Goal: Find specific page/section: Find specific page/section

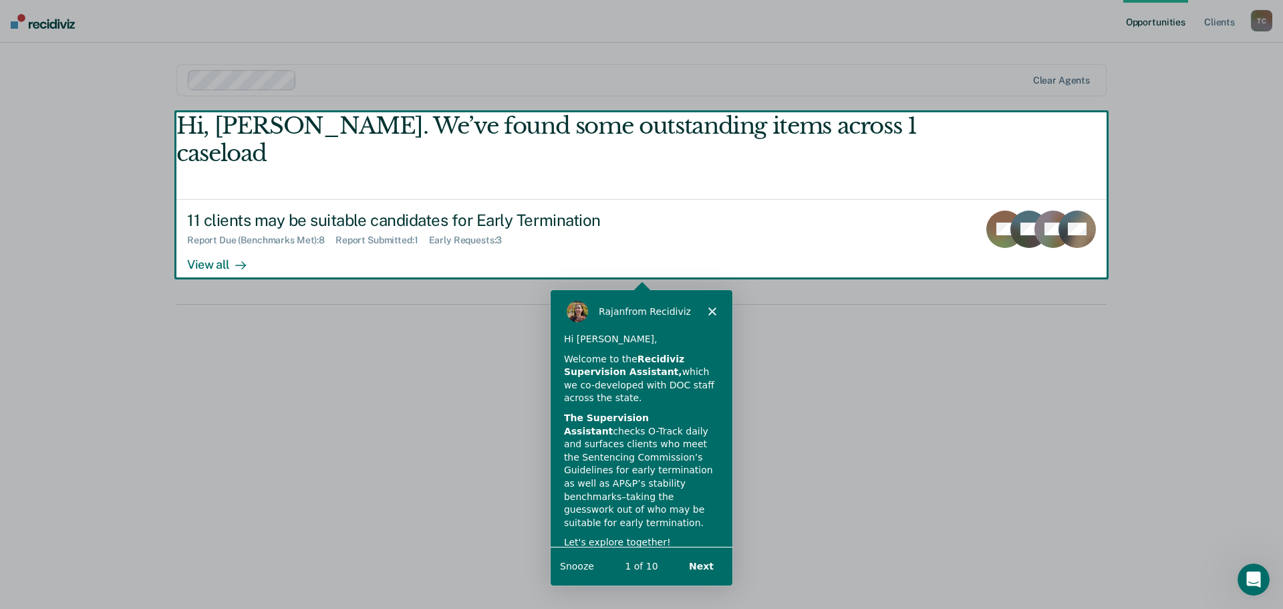
click at [216, 237] on div "Product tour overlay" at bounding box center [641, 304] width 1283 height 609
click at [219, 239] on div "Product tour overlay" at bounding box center [641, 304] width 1283 height 609
click at [221, 237] on div "Product tour overlay" at bounding box center [641, 304] width 1283 height 609
click at [229, 236] on div "Product tour overlay" at bounding box center [641, 304] width 1283 height 609
click at [211, 238] on div "Product tour overlay" at bounding box center [641, 304] width 1283 height 609
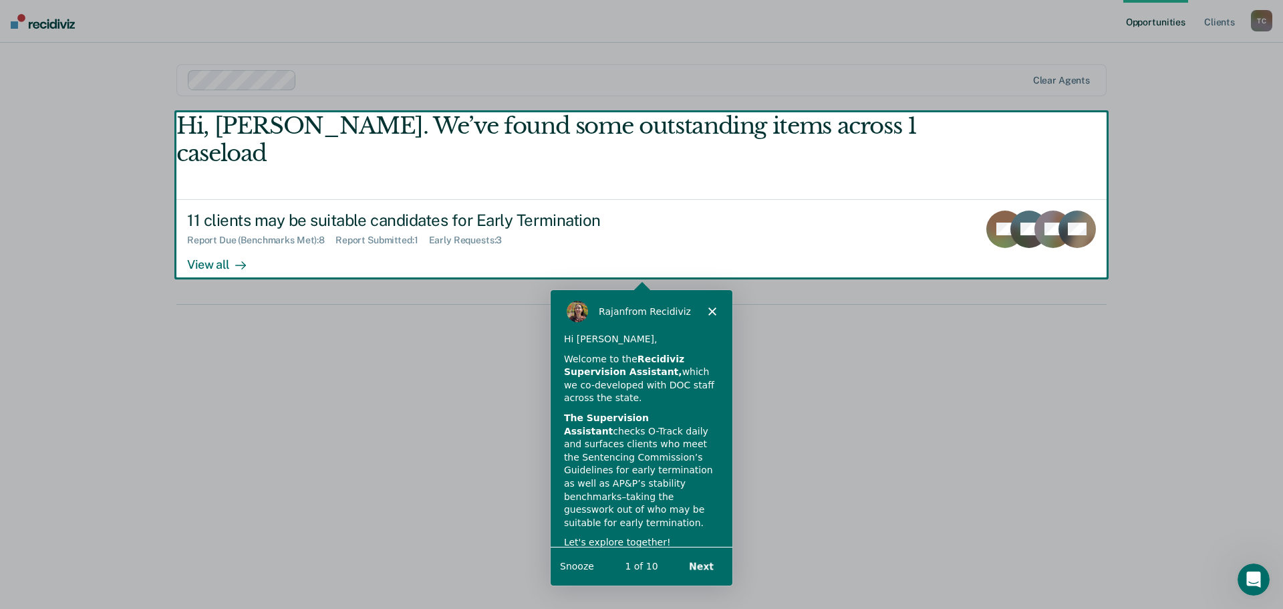
click at [211, 238] on div "Product tour overlay" at bounding box center [641, 304] width 1283 height 609
click at [707, 564] on button "Next" at bounding box center [700, 564] width 51 height 27
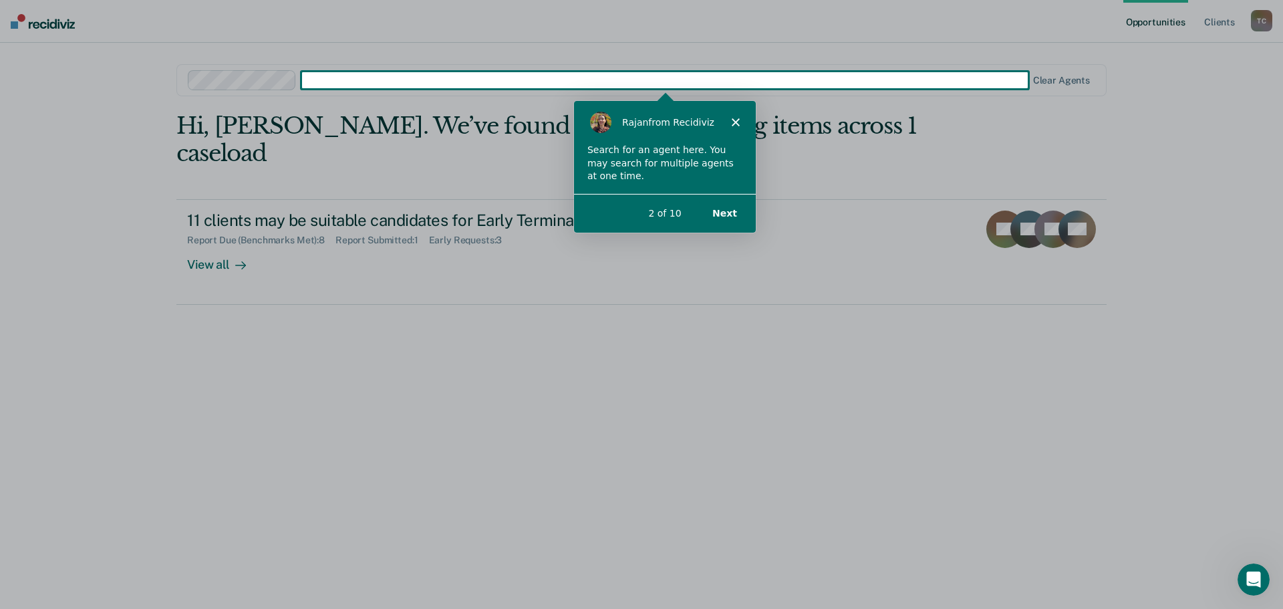
click at [734, 122] on polygon "Close" at bounding box center [735, 121] width 8 height 8
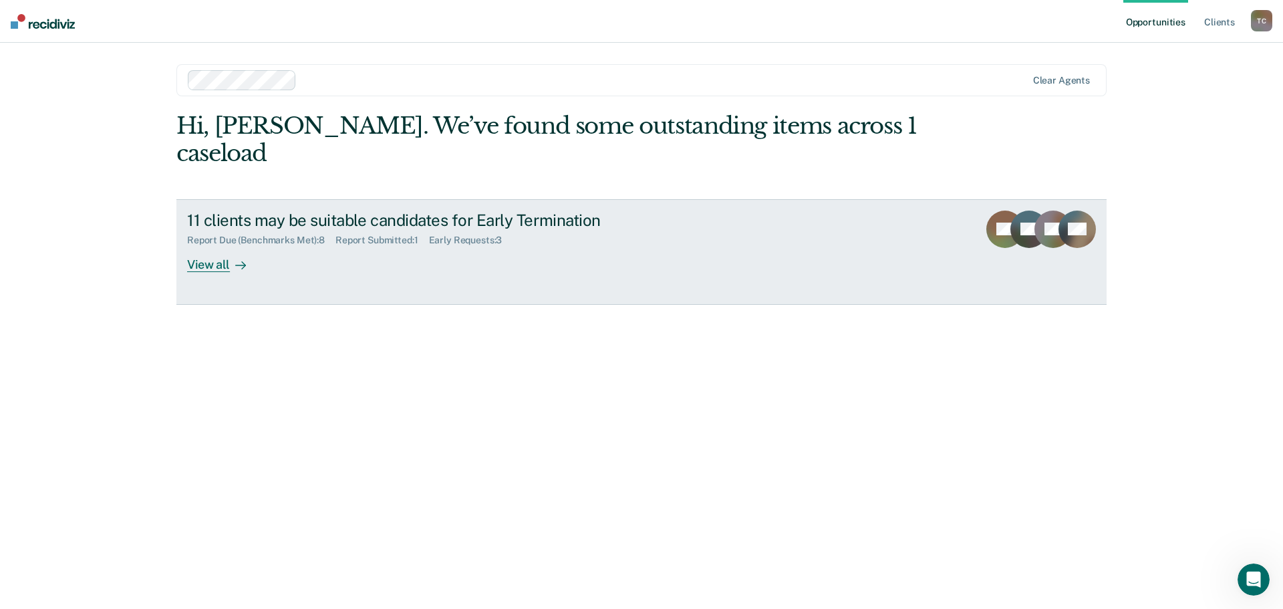
click at [207, 246] on div "View all" at bounding box center [224, 259] width 75 height 26
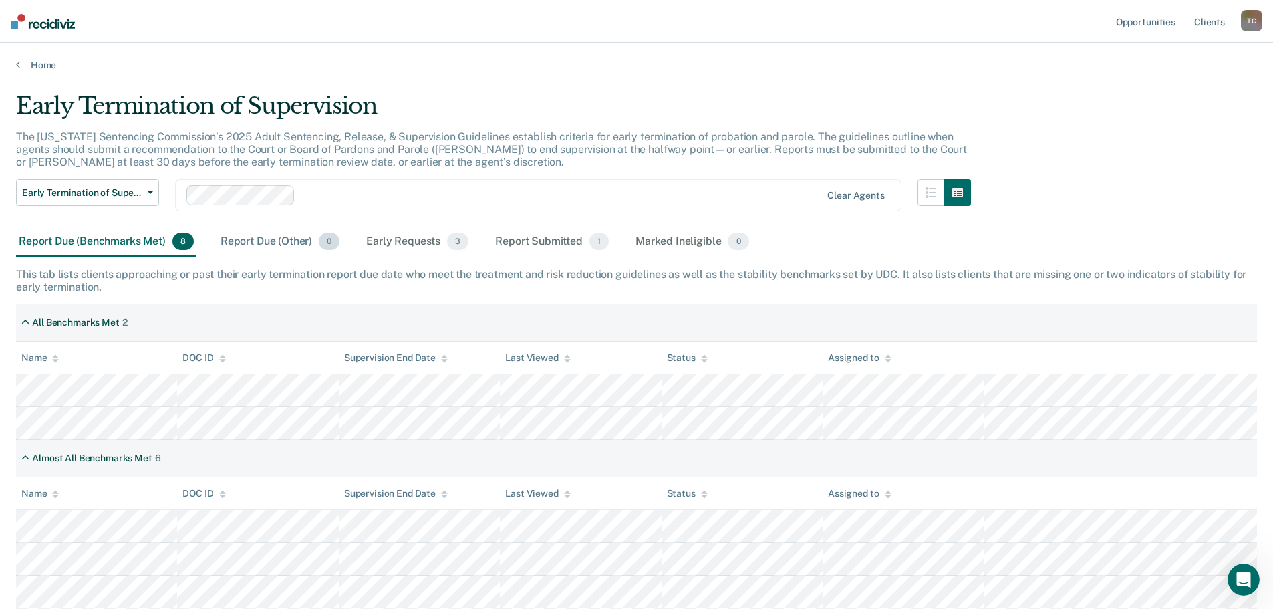
click at [269, 245] on div "Report Due (Other) 0" at bounding box center [280, 241] width 124 height 29
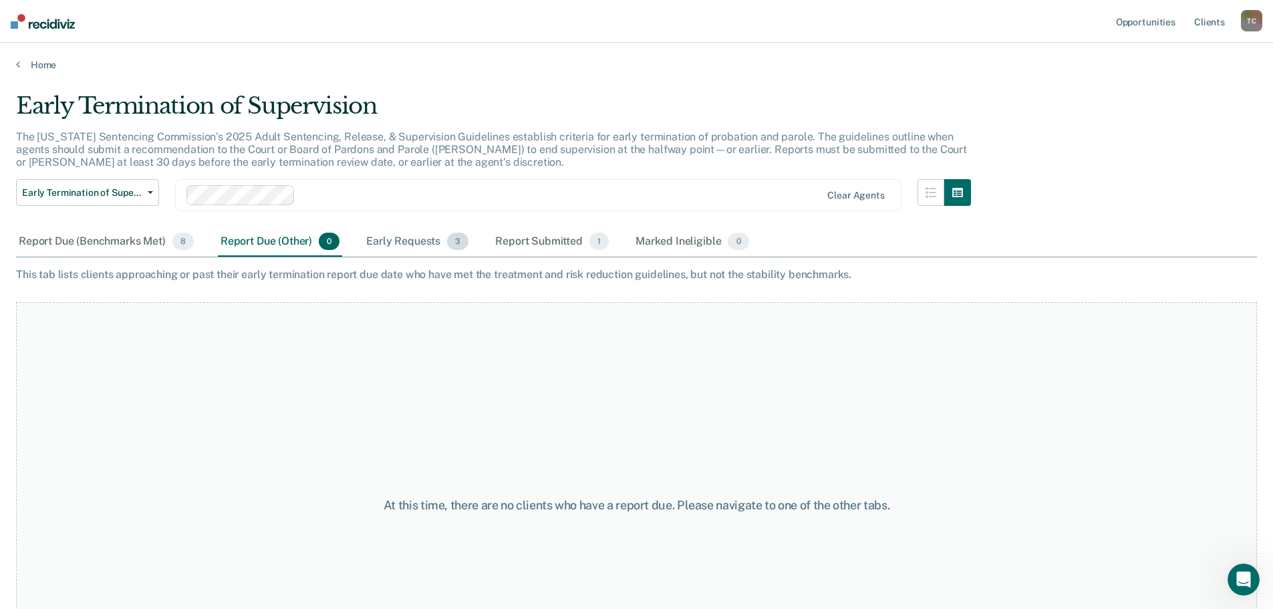
click at [430, 245] on div "Early Requests 3" at bounding box center [418, 241] width 108 height 29
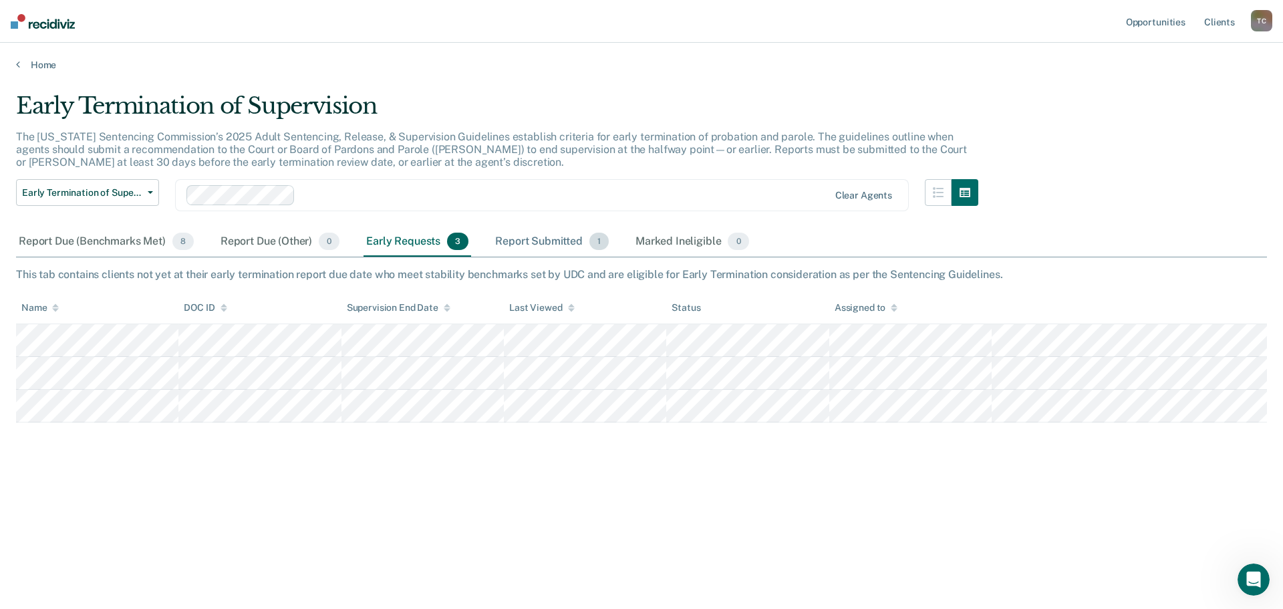
click at [534, 243] on div "Report Submitted 1" at bounding box center [552, 241] width 119 height 29
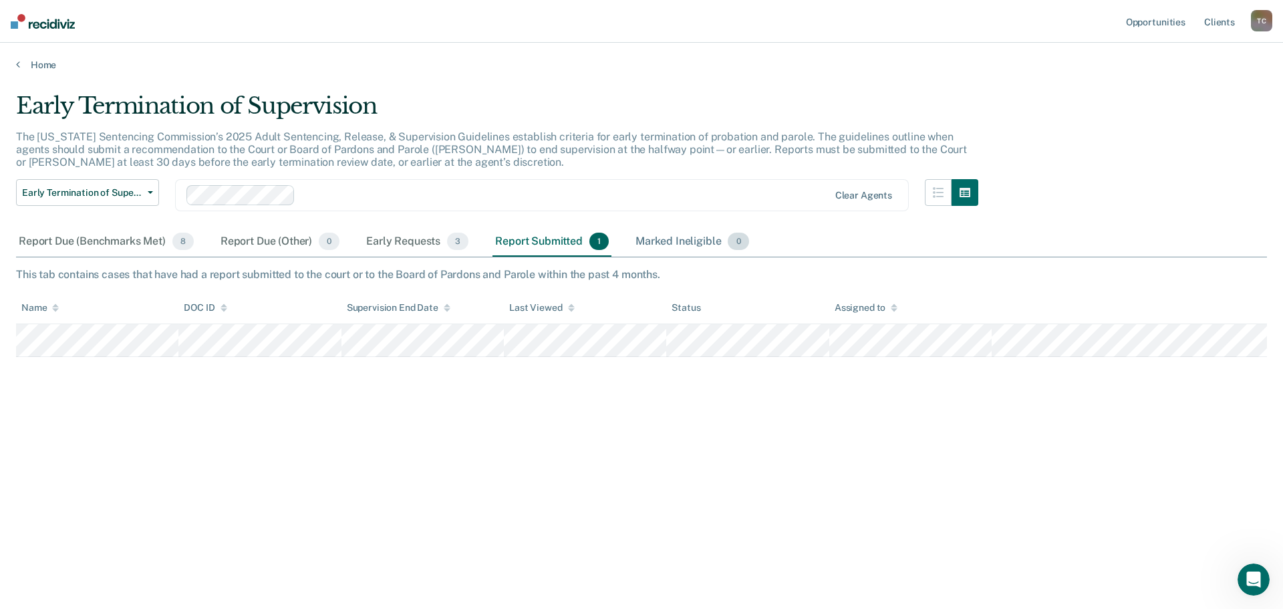
click at [646, 245] on div "Marked Ineligible 0" at bounding box center [692, 241] width 119 height 29
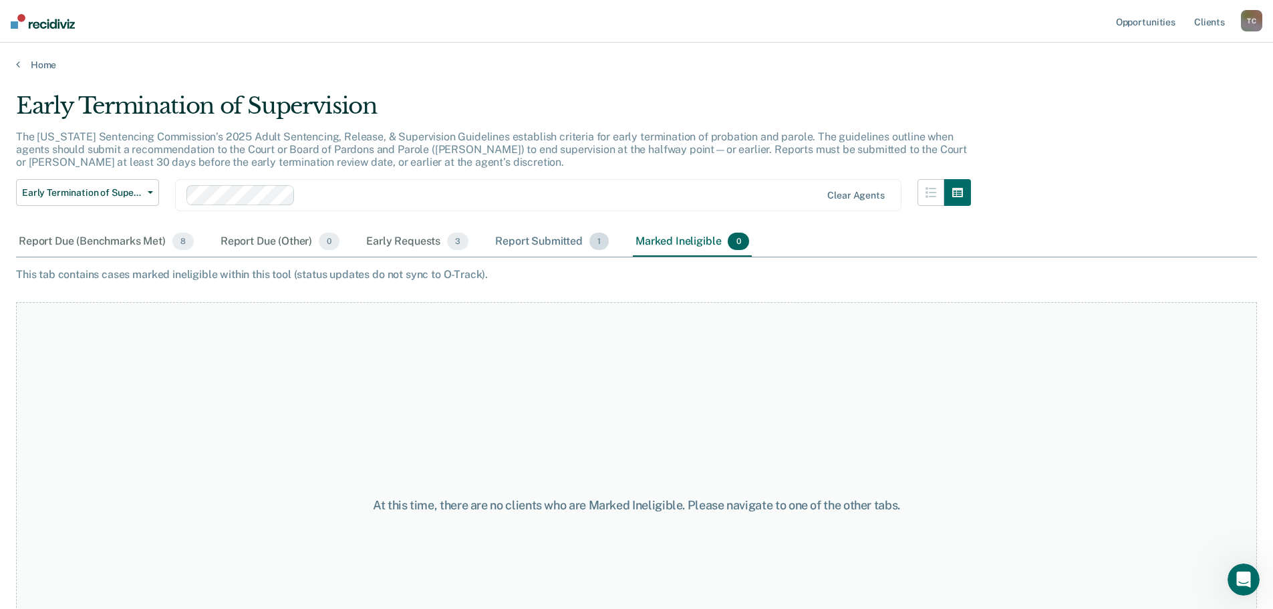
click at [523, 237] on div "Report Submitted 1" at bounding box center [552, 241] width 119 height 29
